Goal: Task Accomplishment & Management: Use online tool/utility

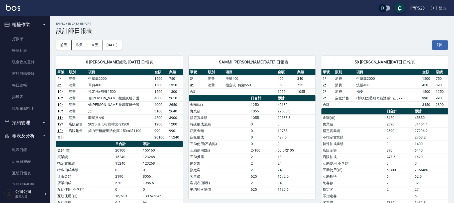
scroll to position [89, 0]
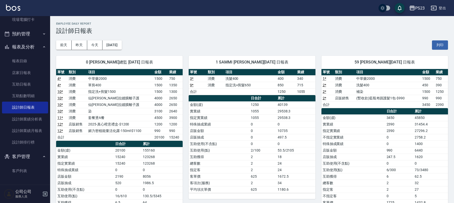
click at [18, 166] on link "客戶列表" at bounding box center [25, 171] width 46 height 12
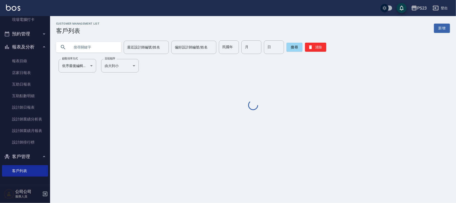
click at [64, 48] on icon at bounding box center [63, 47] width 6 height 6
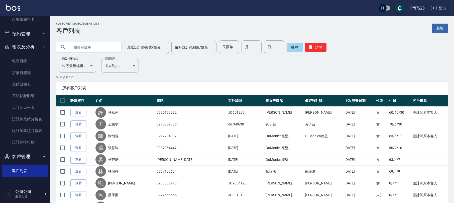
click at [83, 50] on input "text" at bounding box center [93, 47] width 47 height 14
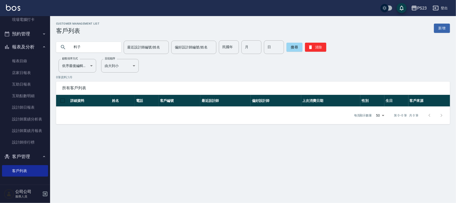
type input "料"
type input "[PERSON_NAME]"
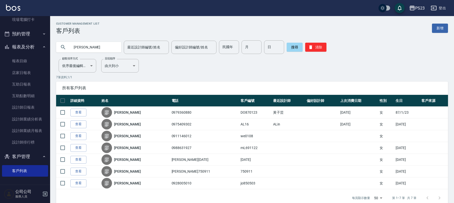
click at [121, 112] on link "[PERSON_NAME]" at bounding box center [127, 112] width 27 height 5
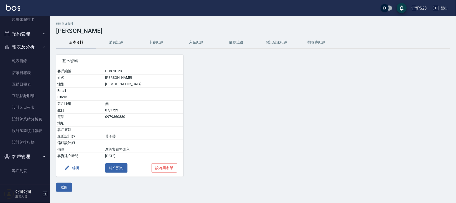
click at [105, 40] on button "消費記錄" at bounding box center [116, 42] width 40 height 12
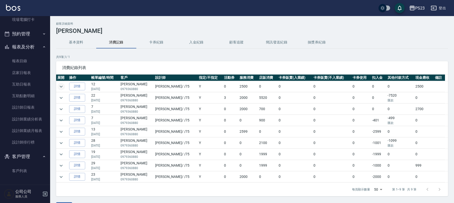
click at [59, 85] on icon "expand row" at bounding box center [61, 86] width 6 height 6
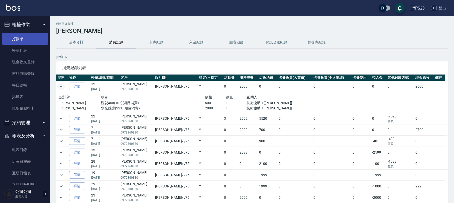
click at [31, 38] on link "打帳單" at bounding box center [25, 39] width 46 height 12
